Goal: Book appointment/travel/reservation

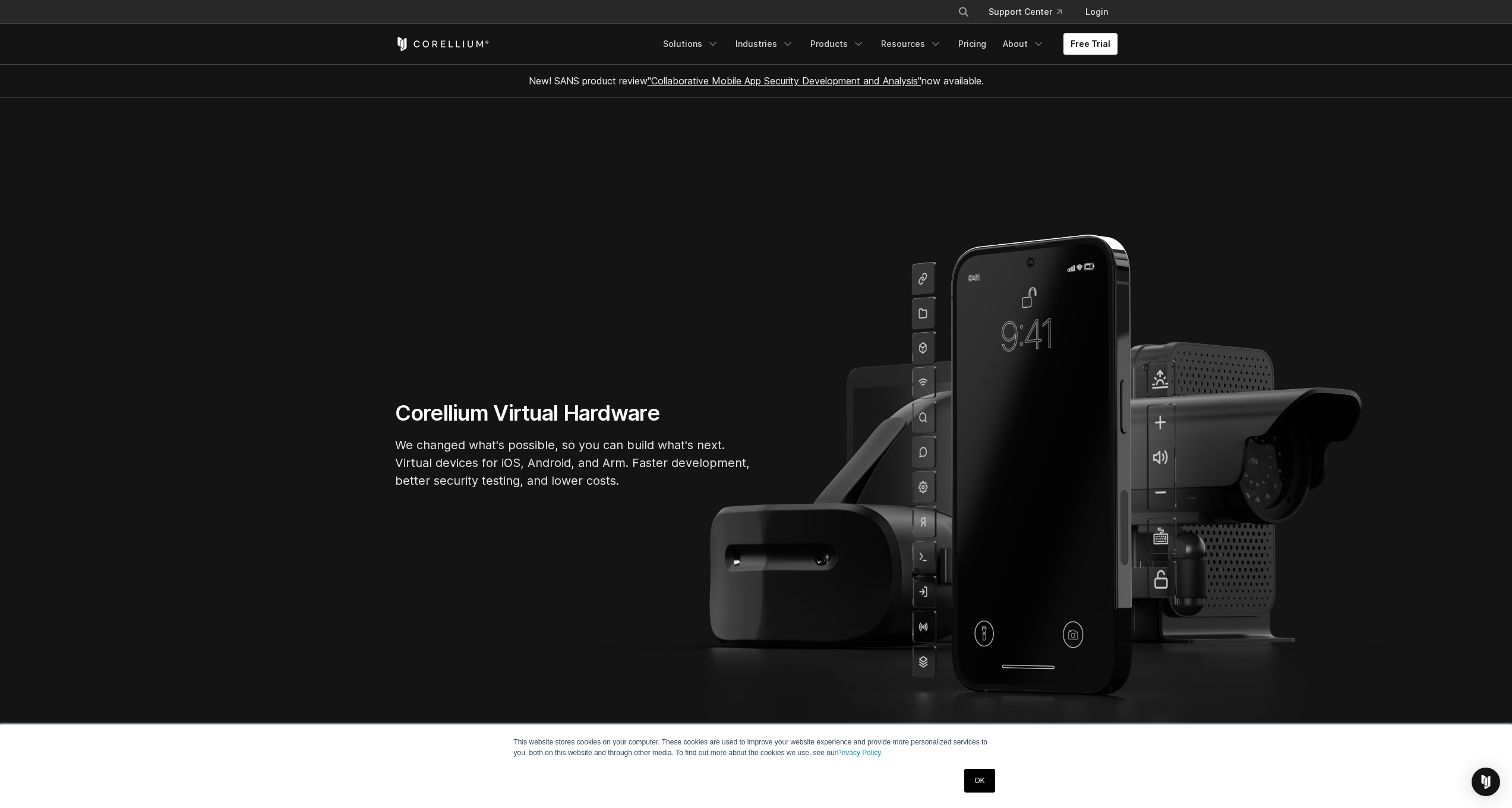
click at [1095, 40] on link "Free Trial" at bounding box center [1091, 44] width 54 height 22
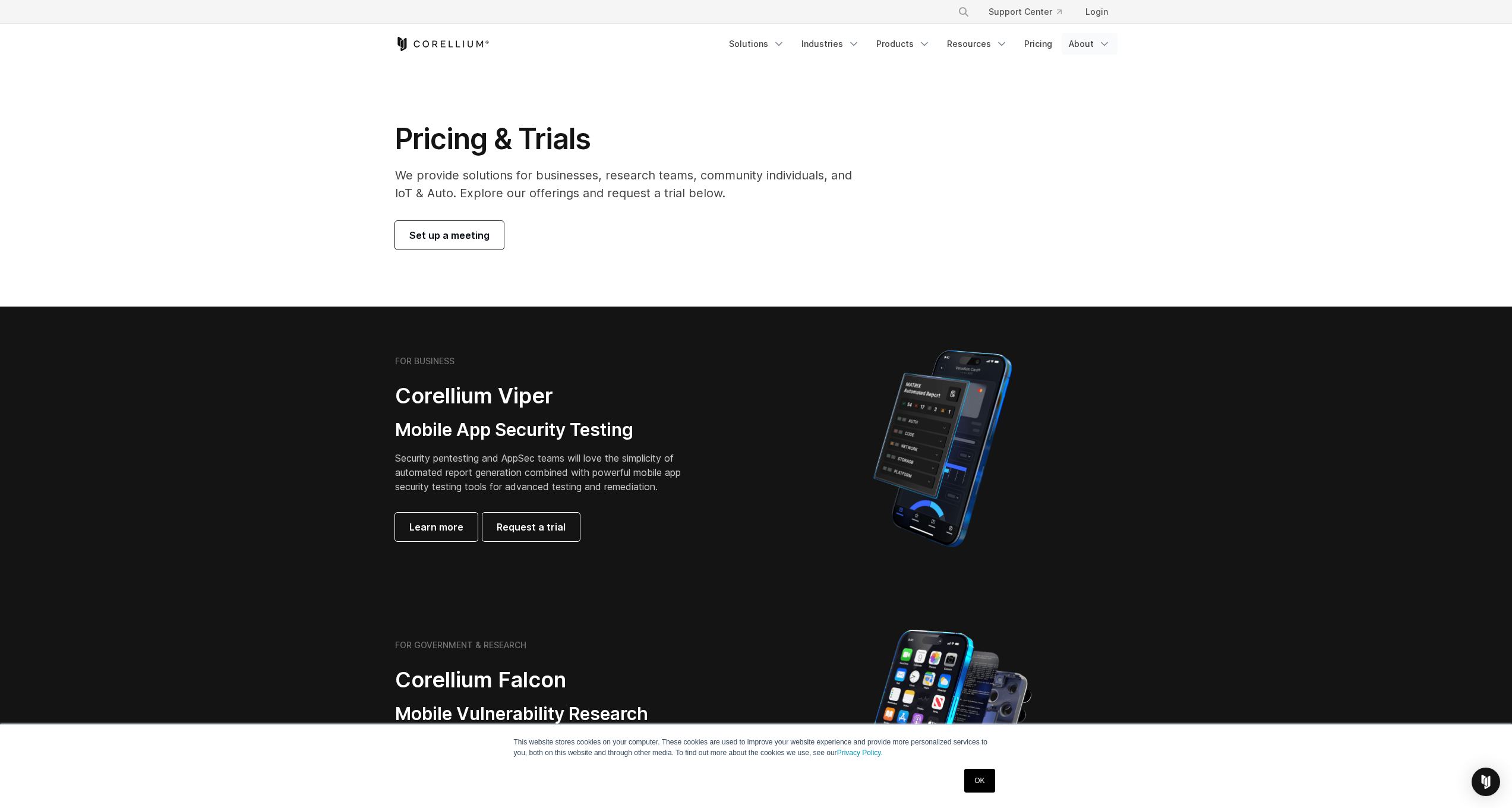
click at [1087, 43] on link "About" at bounding box center [1089, 44] width 56 height 22
click at [1087, 51] on link "About" at bounding box center [1089, 44] width 56 height 22
click at [1100, 4] on link "Login" at bounding box center [1096, 12] width 41 height 22
click at [440, 235] on span "Set up a meeting" at bounding box center [450, 235] width 80 height 14
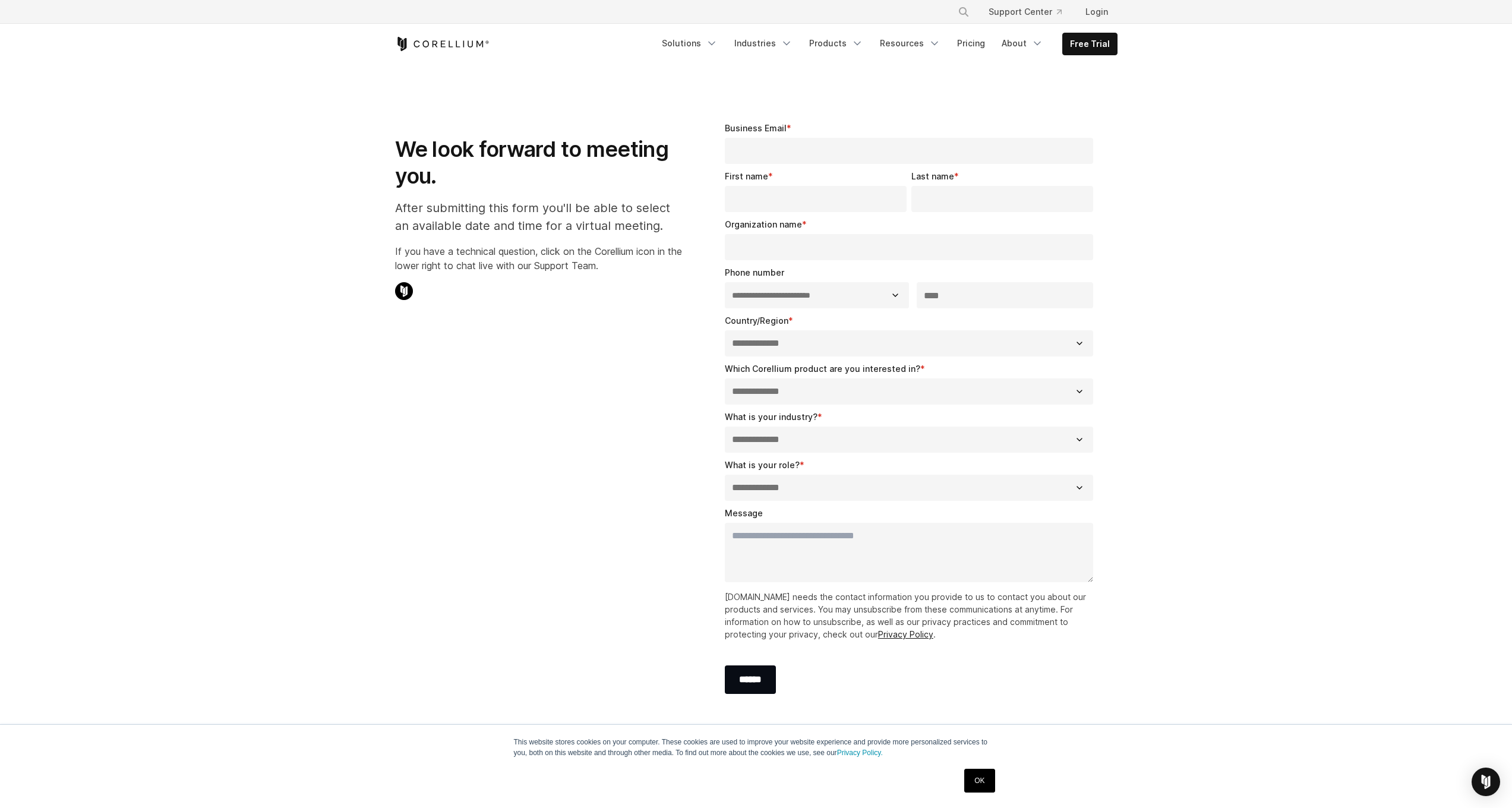
select select "**"
